Goal: Task Accomplishment & Management: Manage account settings

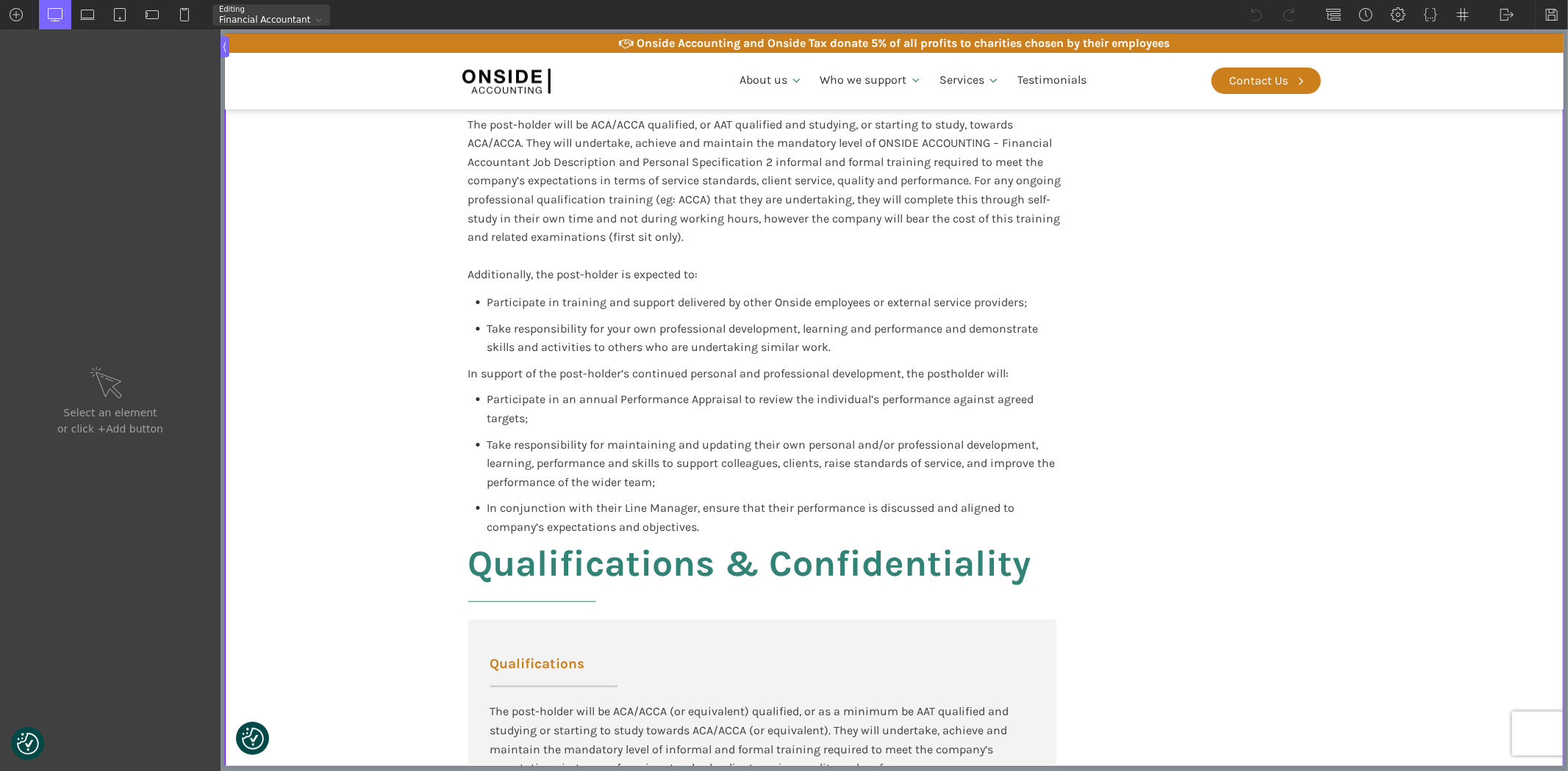
scroll to position [1305, 0]
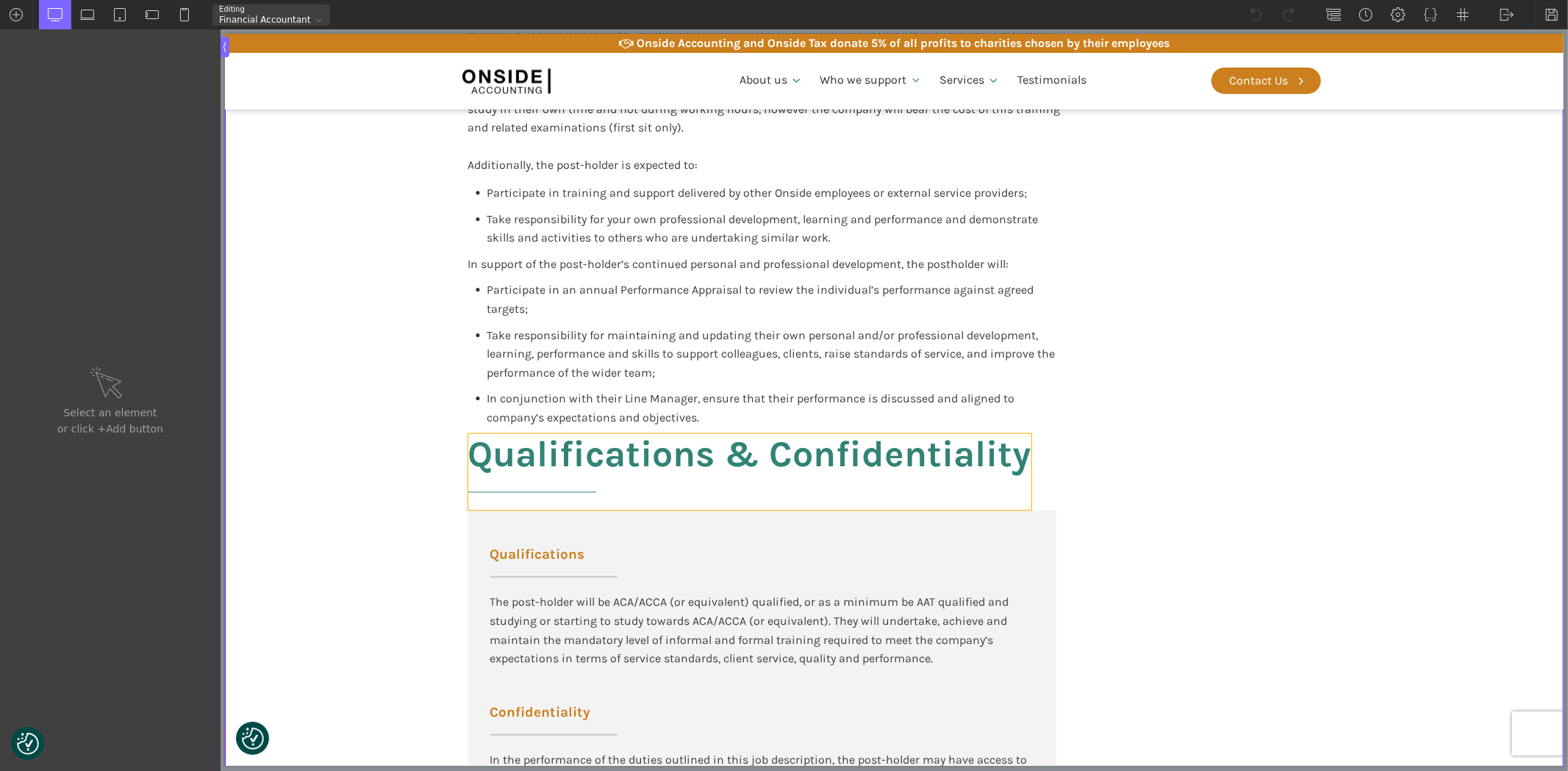
click at [734, 452] on h2 "Qualifications & Confidentiality" at bounding box center [748, 472] width 563 height 76
type input "headline-144-137"
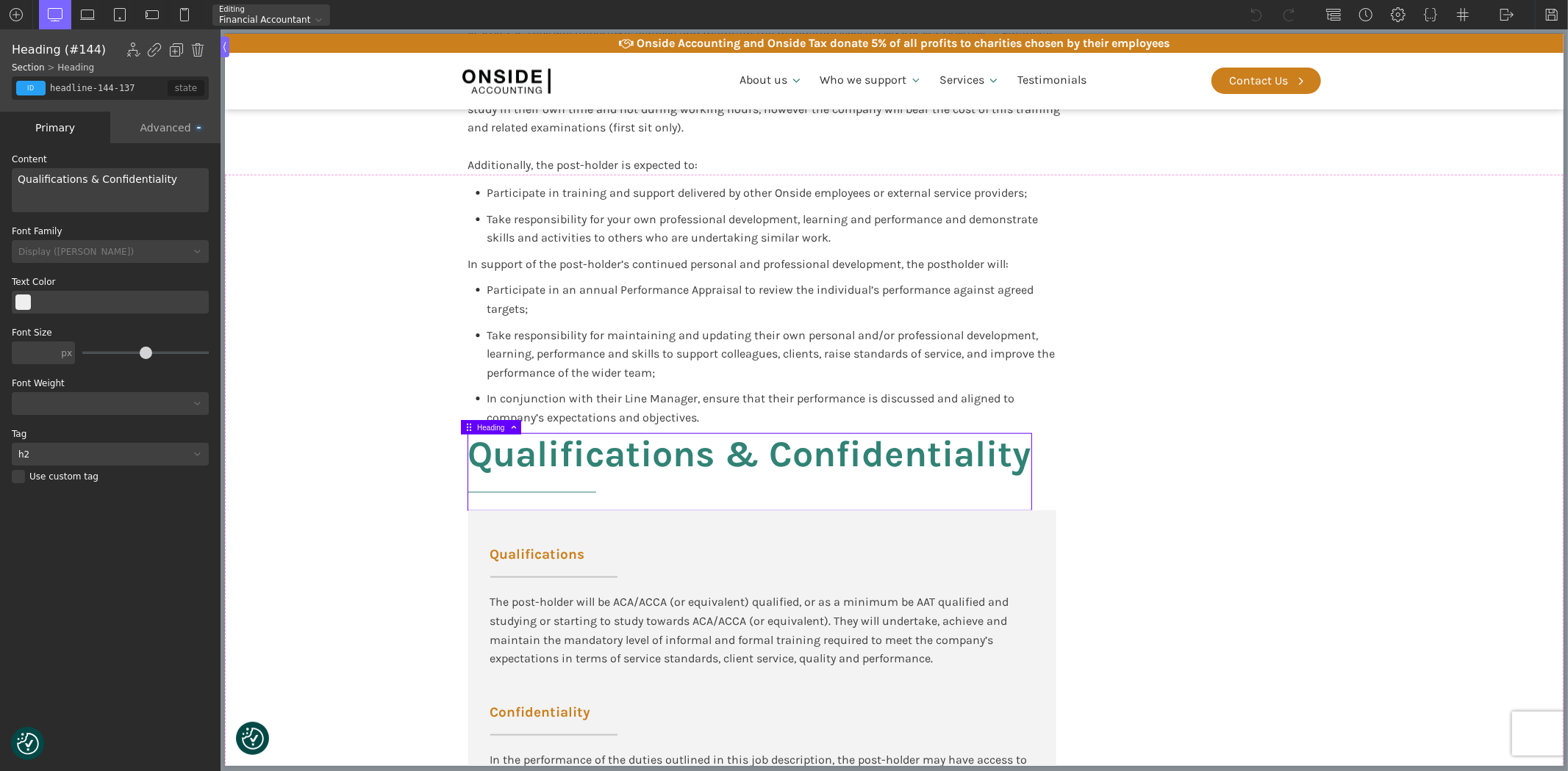
click at [88, 181] on div "Qualifications & Confidentiality" at bounding box center [111, 190] width 197 height 44
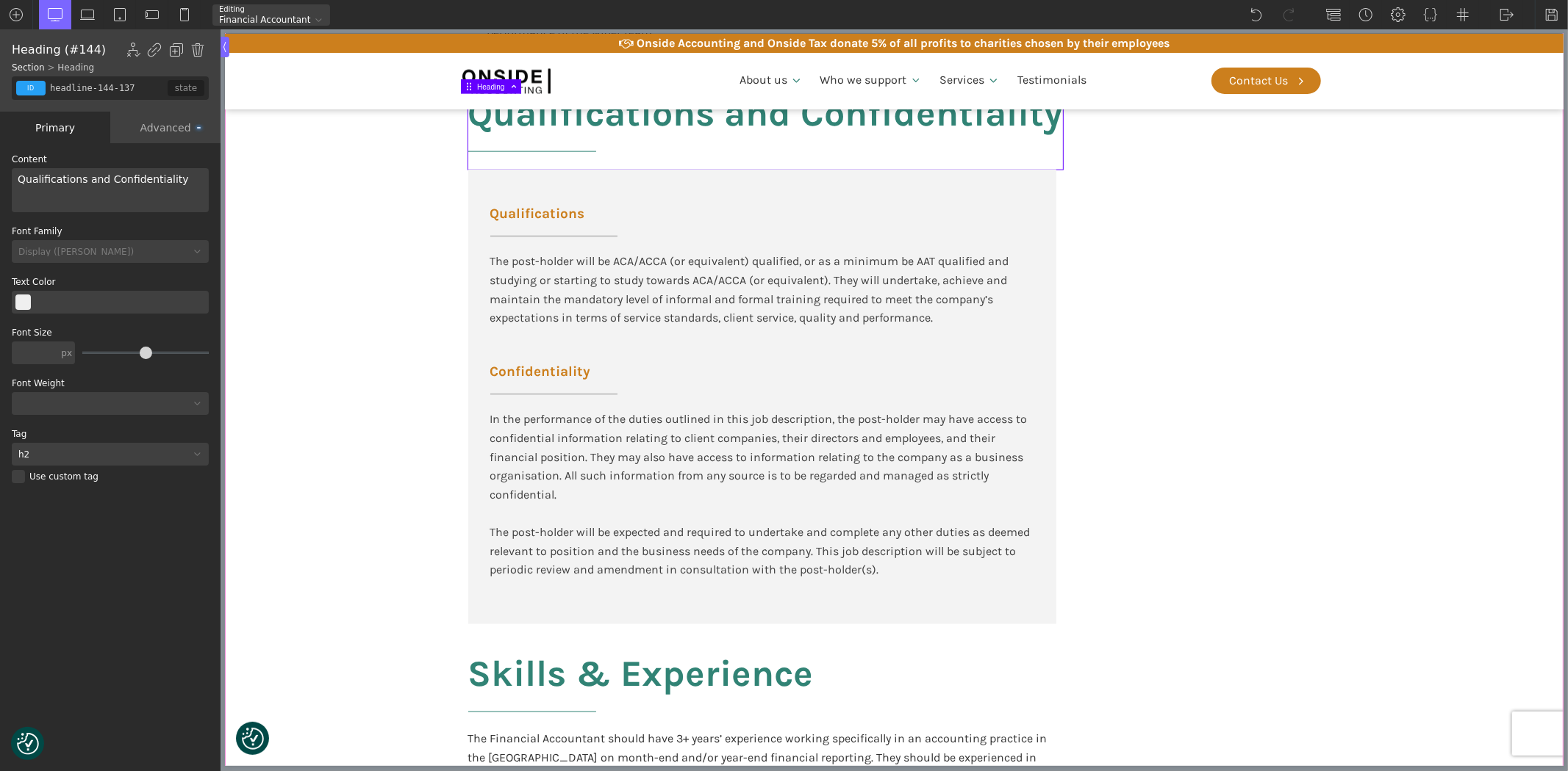
scroll to position [1795, 0]
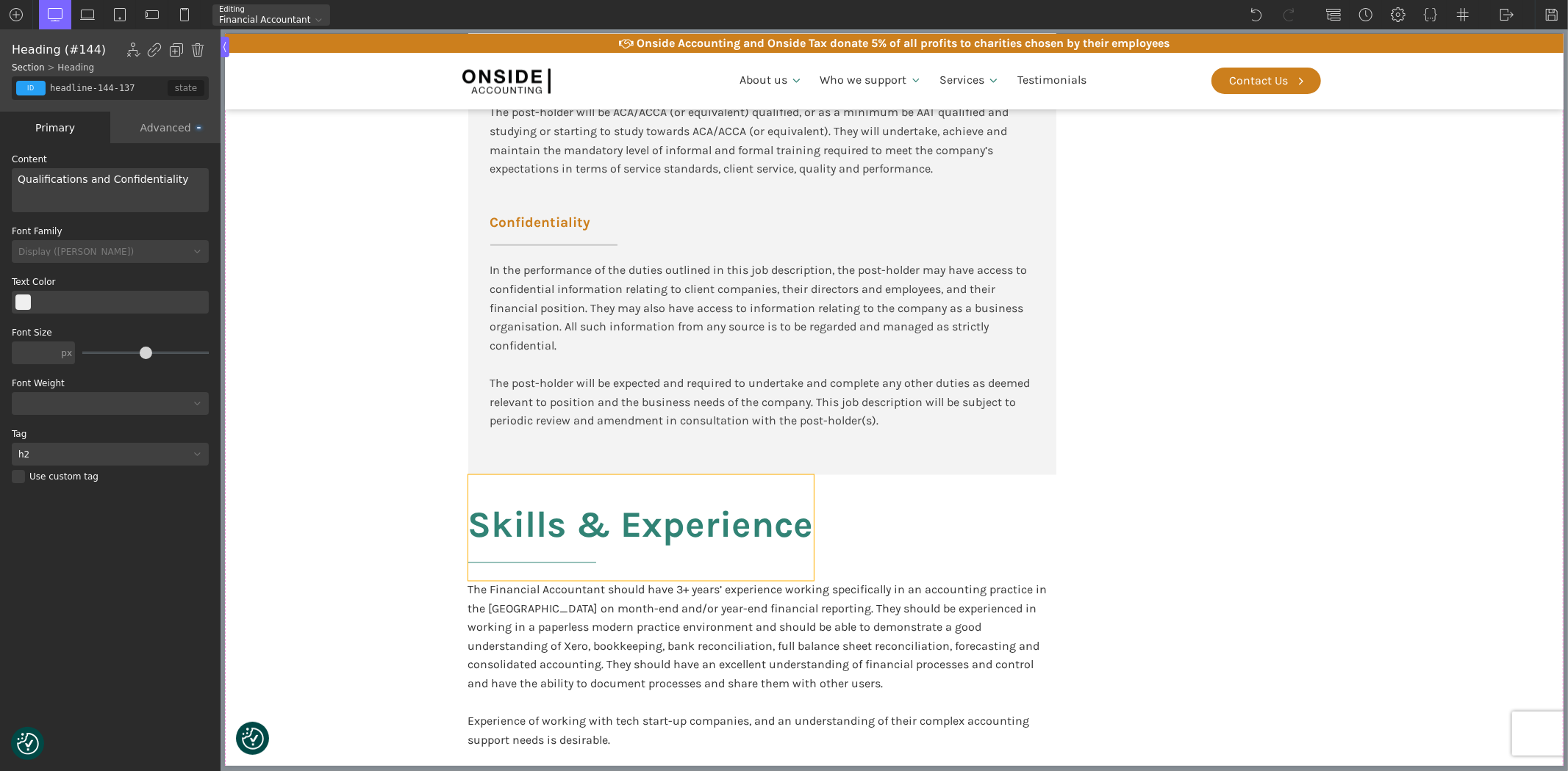
click at [580, 533] on h2 "Skills & Experience" at bounding box center [639, 528] width 345 height 106
click at [47, 181] on div "Skills & Experience" at bounding box center [111, 190] width 197 height 44
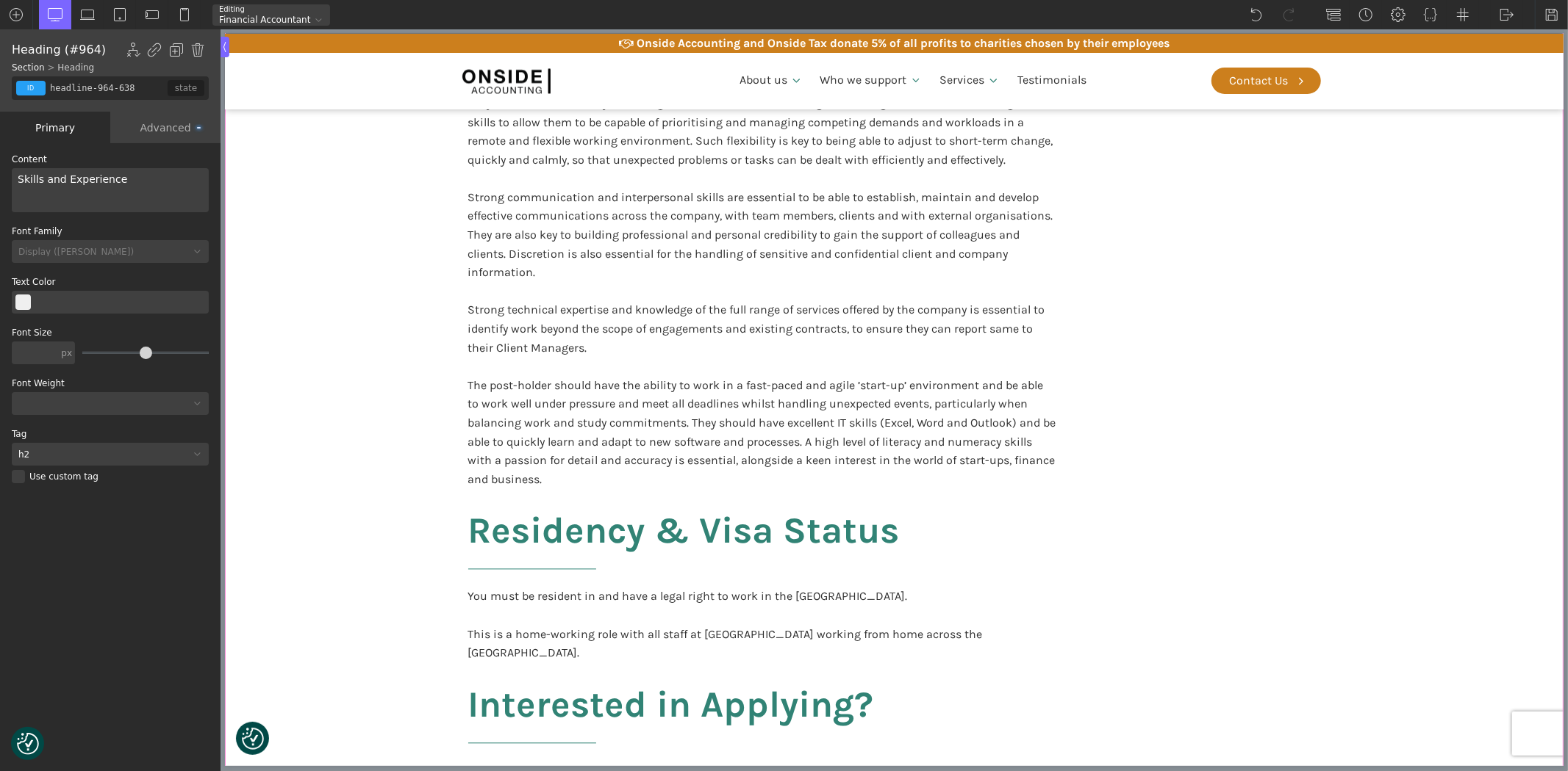
scroll to position [2612, 0]
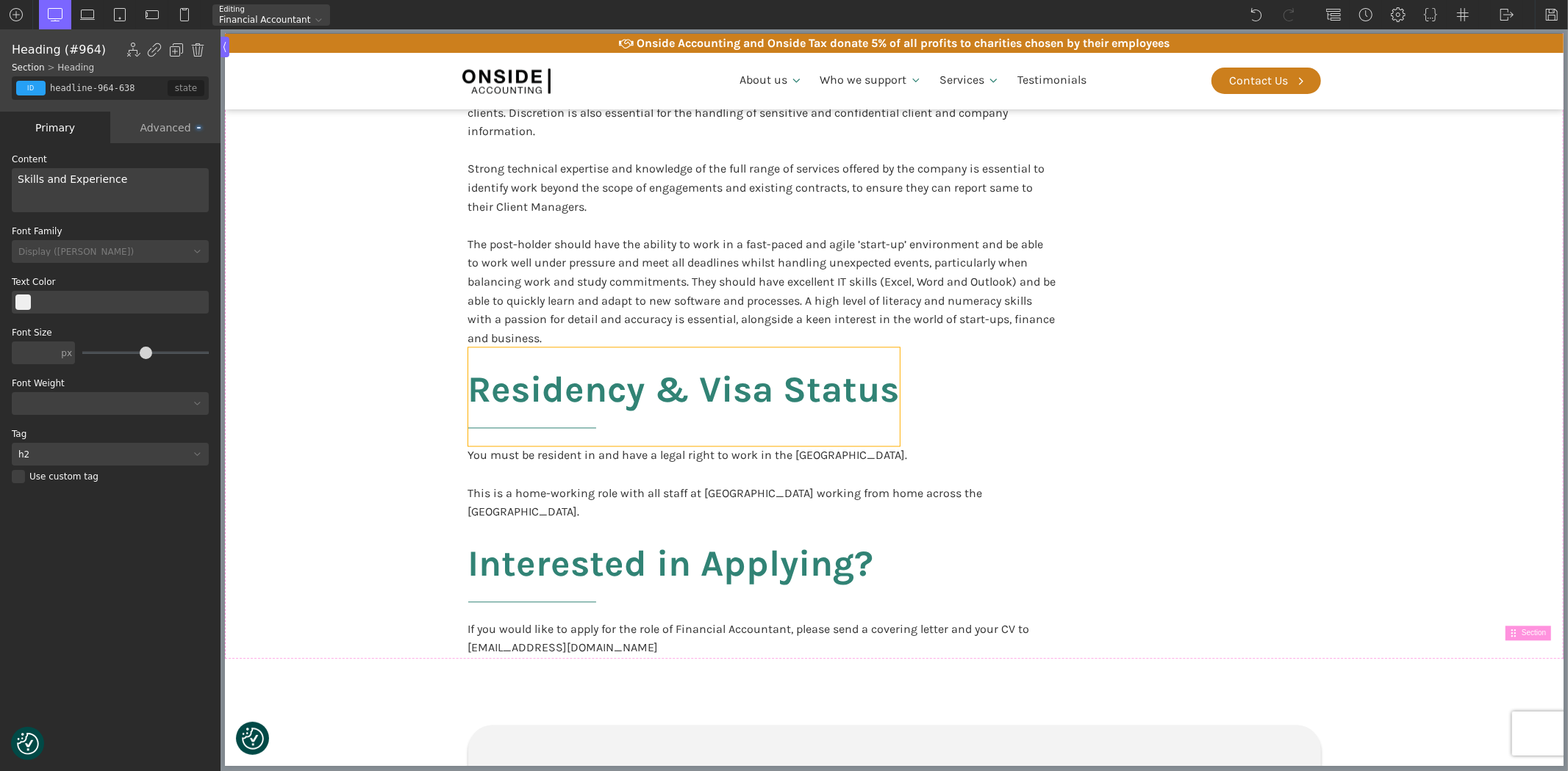
click at [563, 397] on h2 "Residency & Visa Status" at bounding box center [683, 397] width 432 height 99
type input "headline-999-638"
click at [66, 178] on div "Residency & Visa Status" at bounding box center [111, 190] width 197 height 44
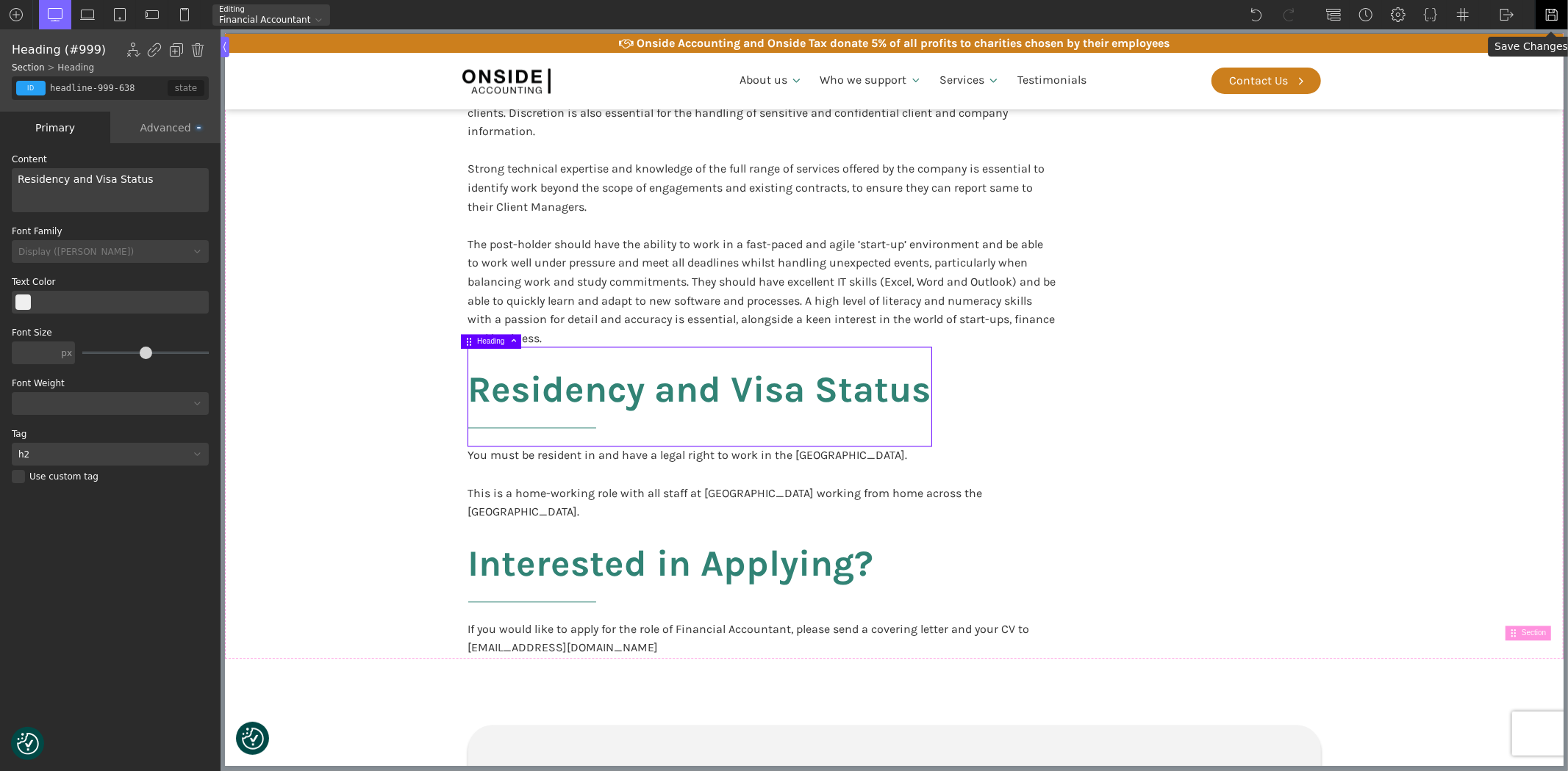
click at [1547, 16] on img at bounding box center [1551, 15] width 15 height 15
click at [1503, 16] on img at bounding box center [1507, 15] width 15 height 15
click at [1505, 38] on link "WP Admin" at bounding box center [1521, 37] width 62 height 23
